Goal: Information Seeking & Learning: Learn about a topic

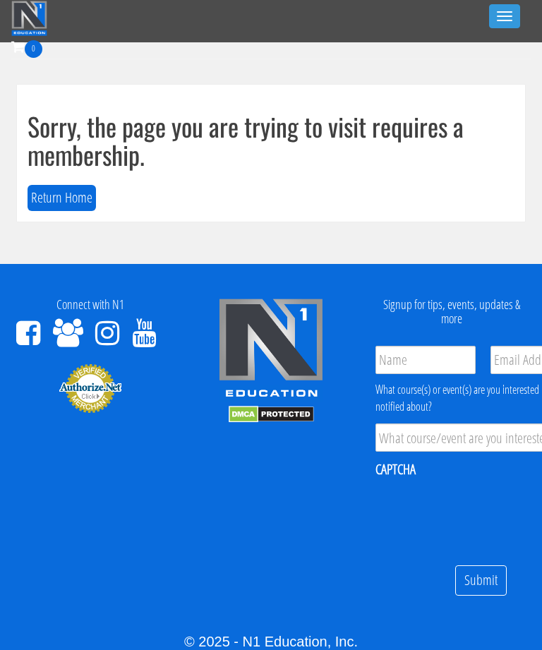
click at [54, 208] on button "Return Home" at bounding box center [62, 198] width 68 height 26
click at [45, 200] on button "Return Home" at bounding box center [62, 198] width 68 height 26
click at [511, 15] on button "Toggle navigation" at bounding box center [504, 16] width 31 height 24
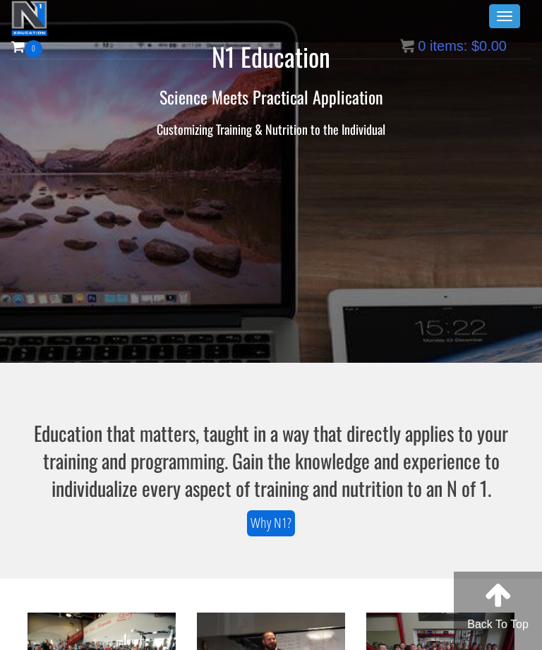
click at [505, 14] on button "Toggle navigation" at bounding box center [504, 16] width 31 height 24
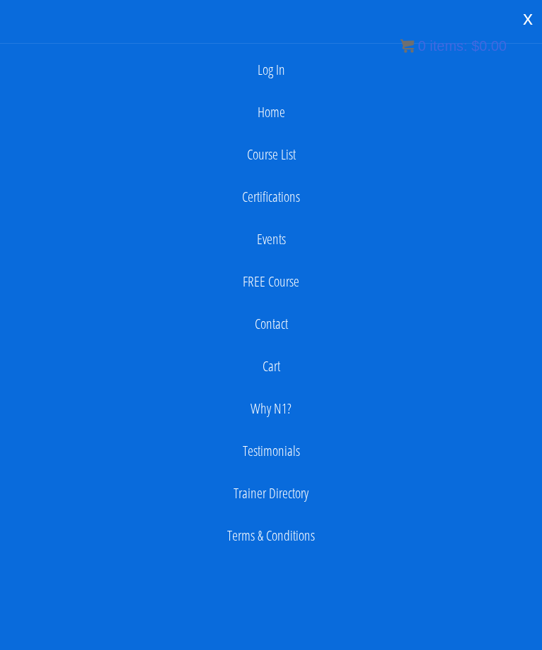
click at [269, 70] on link "Log In" at bounding box center [271, 70] width 528 height 28
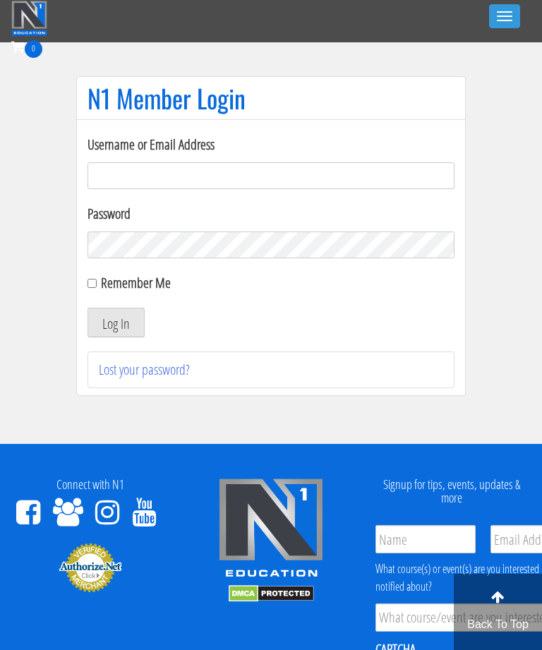
click at [375, 164] on input "Username or Email Address" at bounding box center [270, 175] width 367 height 27
type input "joshua.sahertian@gmail.com"
click at [116, 322] on button "Log In" at bounding box center [115, 323] width 57 height 30
click at [103, 312] on button "Log In" at bounding box center [115, 323] width 57 height 30
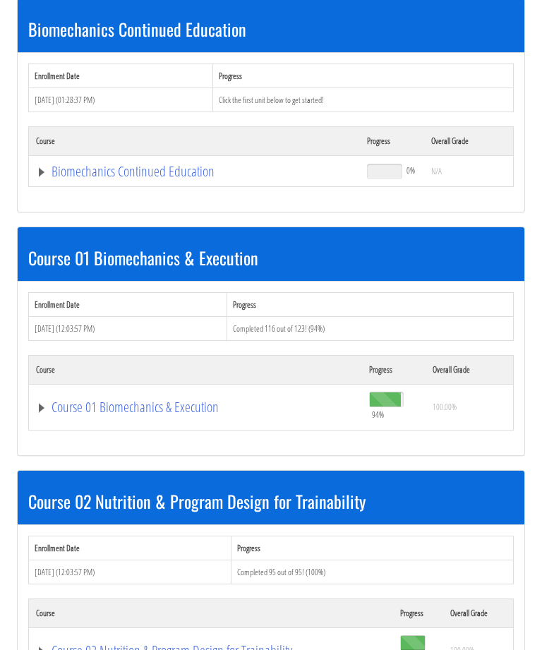
scroll to position [227, 0]
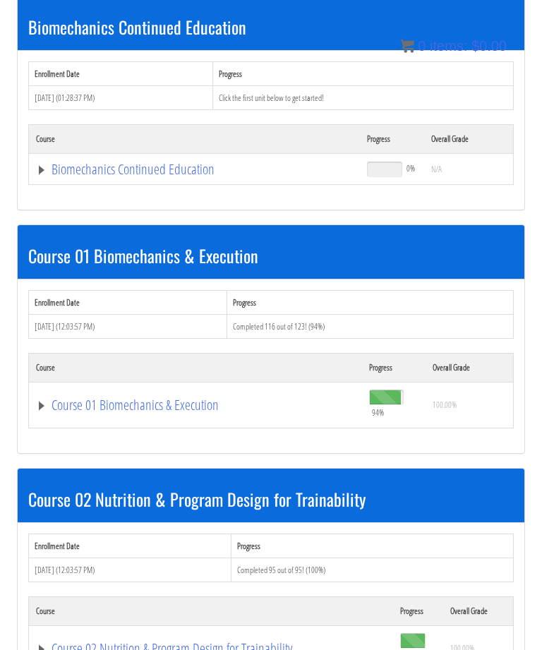
click at [59, 154] on th "Course" at bounding box center [194, 139] width 331 height 29
click at [92, 176] on link "Course 01 Biomechanics & Execution" at bounding box center [194, 169] width 317 height 14
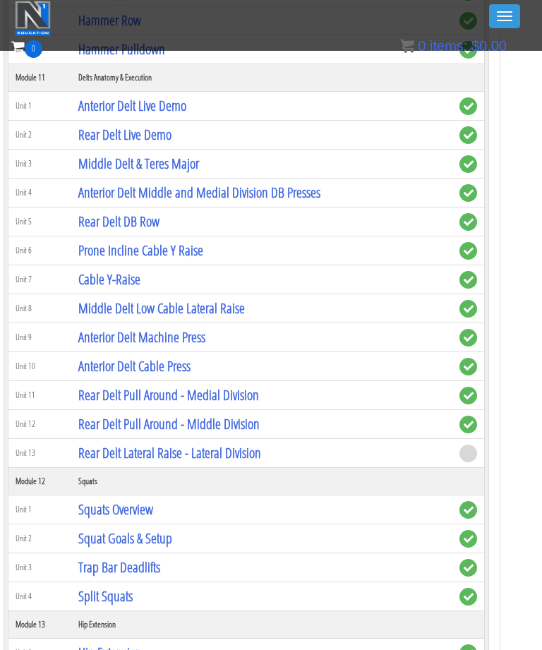
scroll to position [2909, 25]
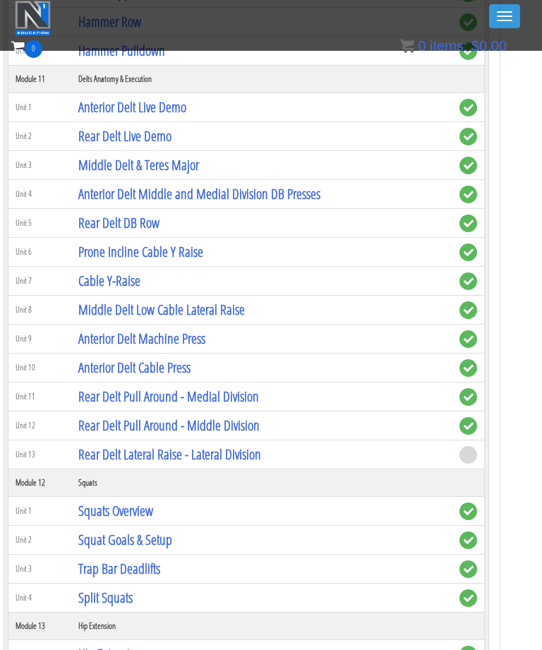
click at [95, 300] on link "Middle Delt Low Cable Lateral Raise" at bounding box center [161, 309] width 166 height 19
